Goal: Task Accomplishment & Management: Manage account settings

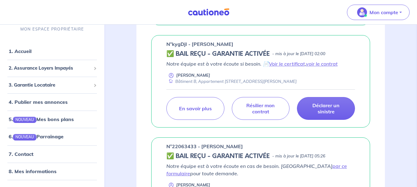
scroll to position [203, 0]
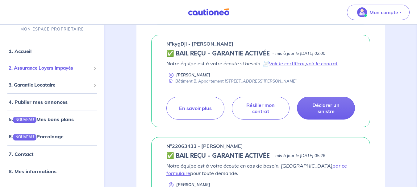
click at [82, 68] on span "2. Assurance Loyers Impayés" at bounding box center [50, 68] width 82 height 7
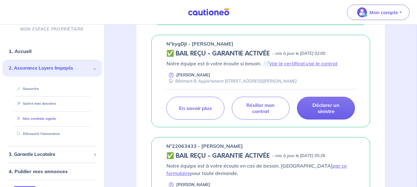
click at [56, 119] on link "Mes contrats signés" at bounding box center [36, 119] width 42 height 4
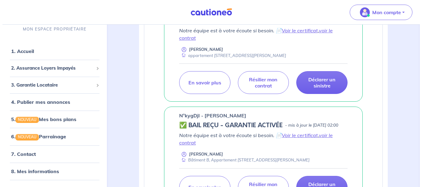
scroll to position [161, 0]
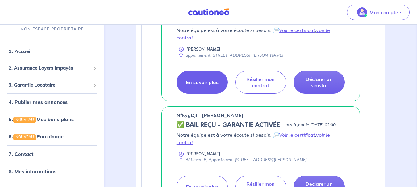
click at [207, 85] on p "En savoir plus" at bounding box center [202, 82] width 33 height 6
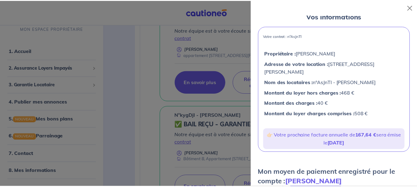
scroll to position [0, 0]
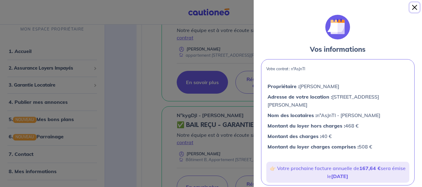
click at [414, 6] on button "Close" at bounding box center [414, 7] width 10 height 10
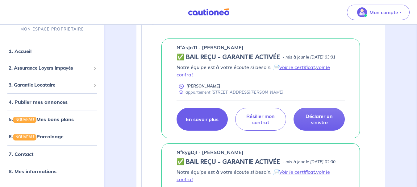
scroll to position [87, 0]
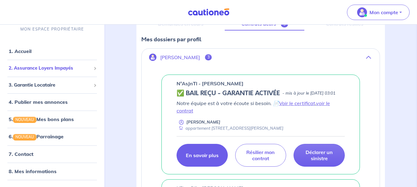
click at [62, 67] on span "2. Assurance Loyers Impayés" at bounding box center [50, 68] width 82 height 7
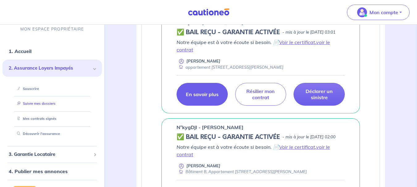
scroll to position [82, 0]
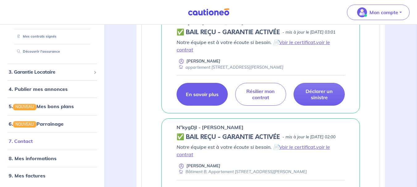
click at [24, 140] on link "7. Contact" at bounding box center [21, 141] width 24 height 6
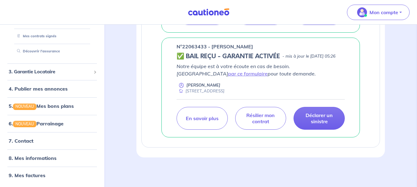
scroll to position [357, 0]
click at [31, 173] on link "9. Mes factures" at bounding box center [27, 176] width 36 height 6
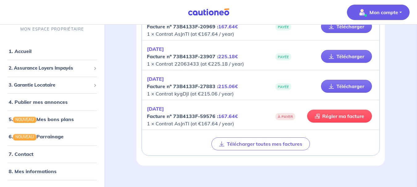
scroll to position [179, 0]
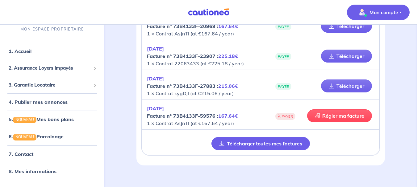
click at [270, 144] on button "Télécharger toutes mes factures" at bounding box center [260, 143] width 98 height 13
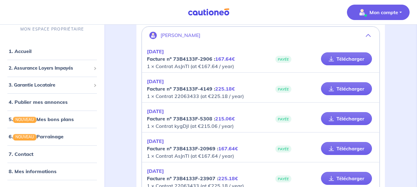
scroll to position [56, 0]
